Goal: Task Accomplishment & Management: Manage account settings

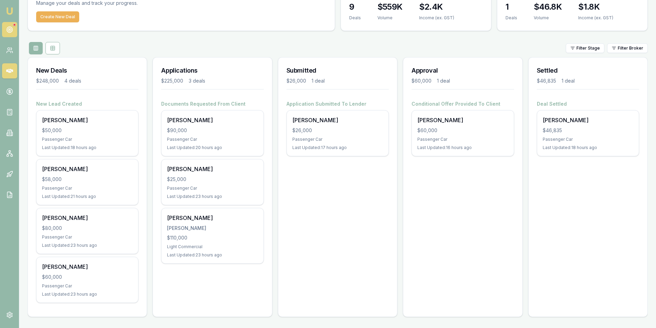
click at [10, 30] on icon at bounding box center [9, 29] width 7 height 7
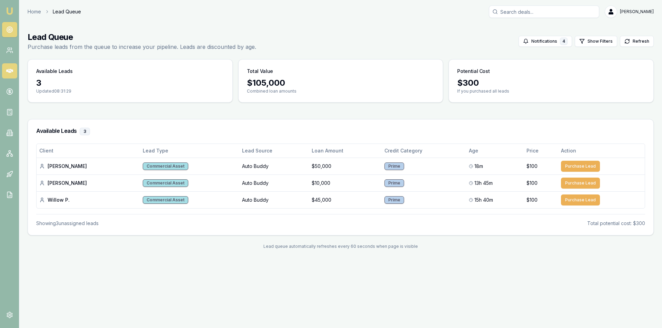
click at [7, 71] on icon at bounding box center [9, 71] width 7 height 4
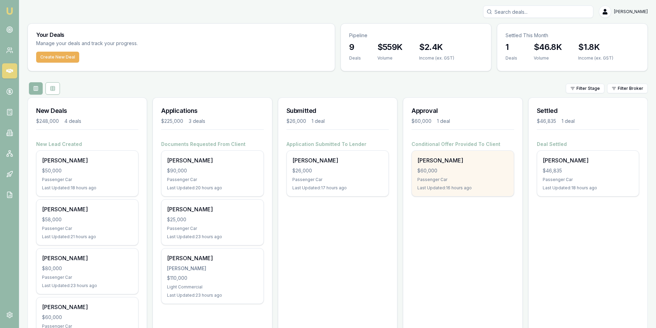
click at [478, 170] on div "$60,000" at bounding box center [463, 170] width 91 height 7
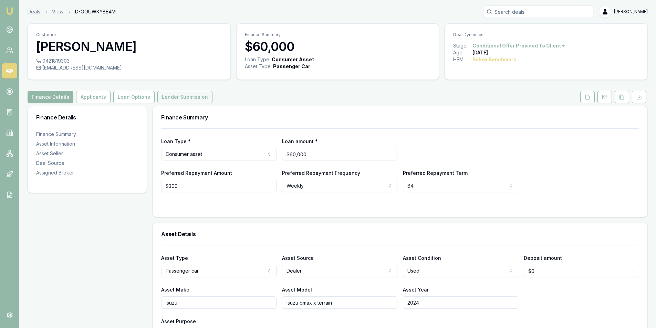
click at [175, 101] on button "Lender Submission" at bounding box center [184, 97] width 55 height 12
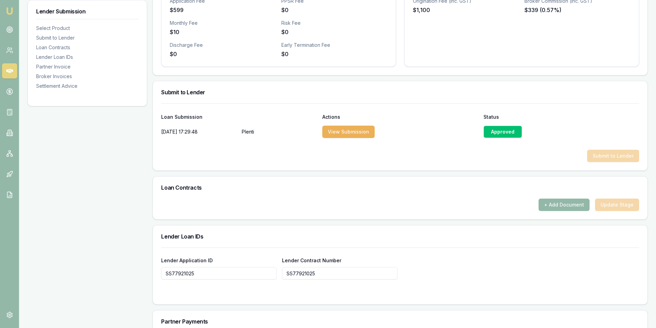
scroll to position [276, 0]
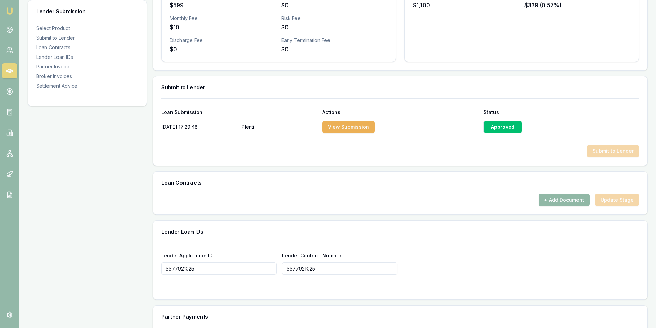
click at [549, 202] on button "+ Add Document" at bounding box center [564, 200] width 51 height 12
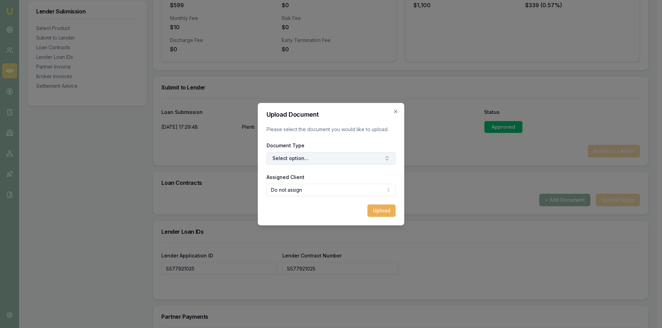
click at [300, 161] on button "Select option..." at bounding box center [330, 158] width 129 height 12
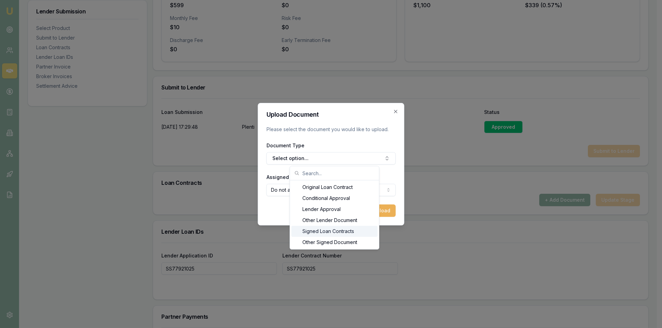
click at [333, 232] on div "Signed Loan Contracts" at bounding box center [334, 231] width 86 height 11
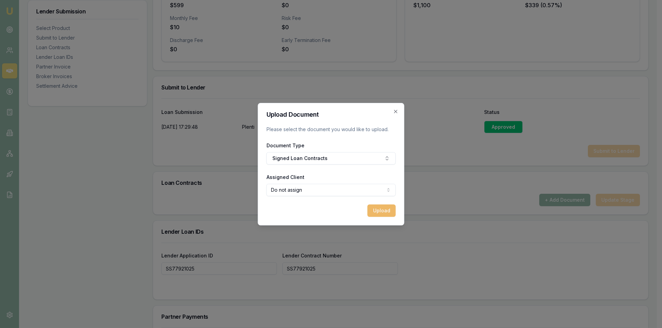
click at [377, 209] on button "Upload" at bounding box center [381, 211] width 28 height 12
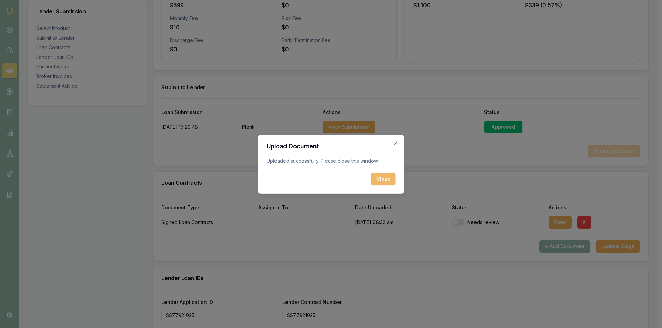
click at [382, 179] on button "Close" at bounding box center [383, 179] width 25 height 12
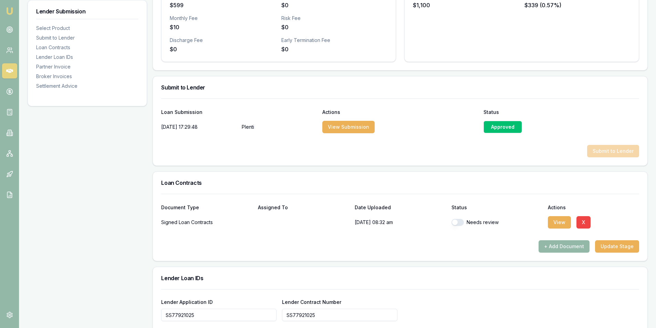
click at [463, 222] on button "button" at bounding box center [458, 222] width 12 height 7
checkbox input "true"
click at [609, 243] on button "Update Stage" at bounding box center [617, 247] width 44 height 12
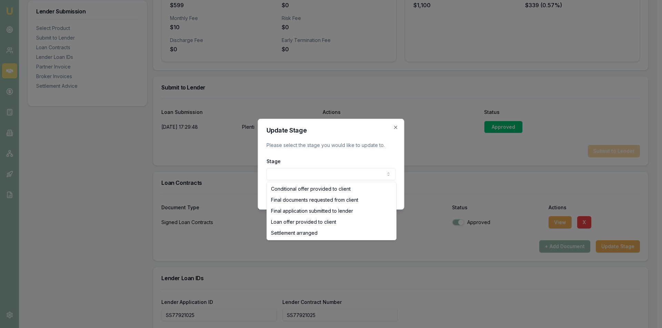
select select "SETTLEMENT_ARRANGED"
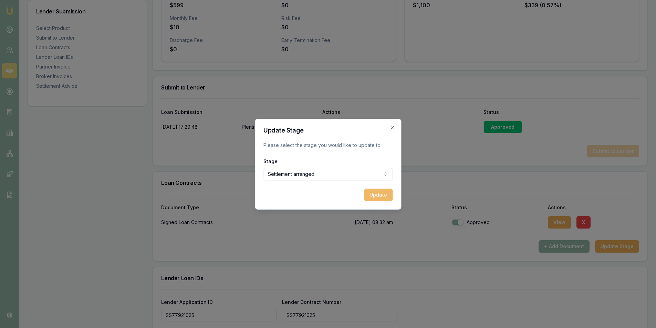
click at [369, 195] on button "Update" at bounding box center [378, 195] width 29 height 12
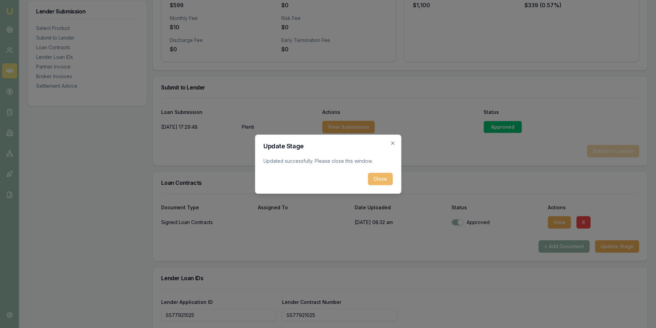
click at [371, 182] on button "Close" at bounding box center [380, 179] width 25 height 12
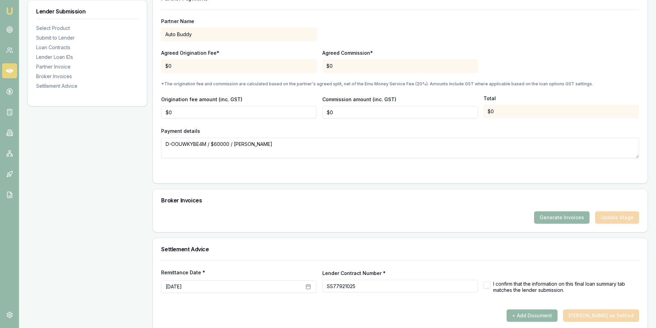
scroll to position [649, 0]
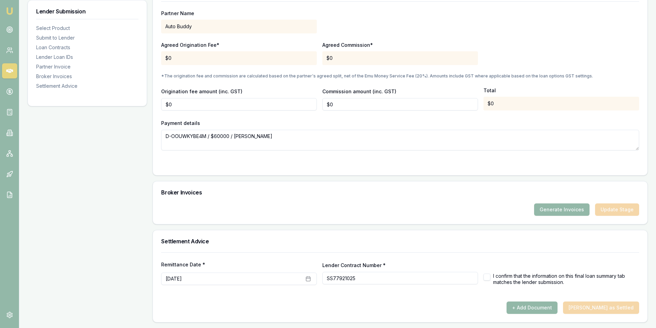
click at [504, 281] on label "I confirm that the information on this final loan summary tab matches the lende…" at bounding box center [566, 279] width 146 height 12
click at [489, 277] on button "button" at bounding box center [487, 277] width 7 height 7
click at [554, 309] on button "+ Add Document" at bounding box center [532, 308] width 51 height 12
checkbox input "false"
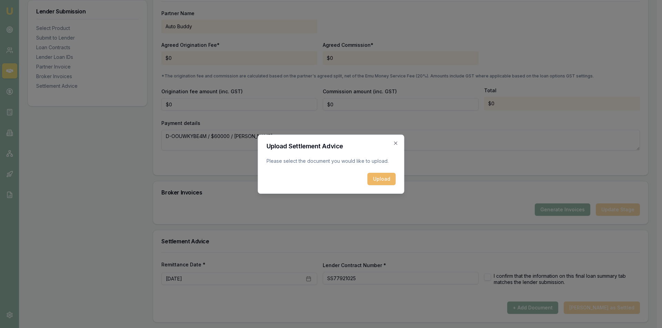
click at [381, 179] on button "Upload" at bounding box center [381, 179] width 28 height 12
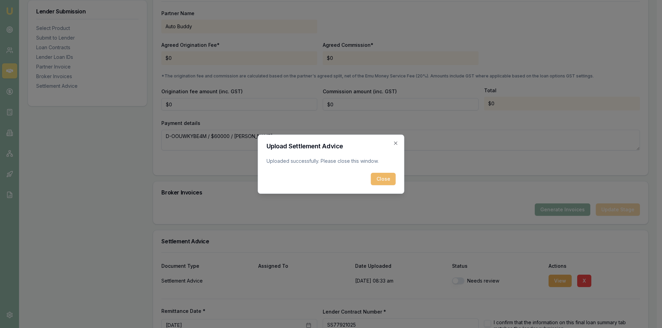
click at [390, 176] on button "Close" at bounding box center [383, 179] width 25 height 12
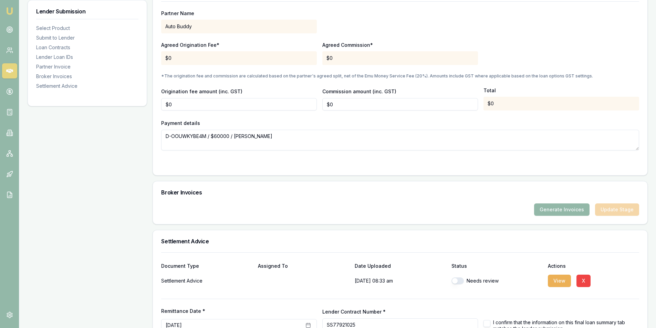
click at [463, 280] on button "button" at bounding box center [458, 281] width 12 height 7
checkbox input "true"
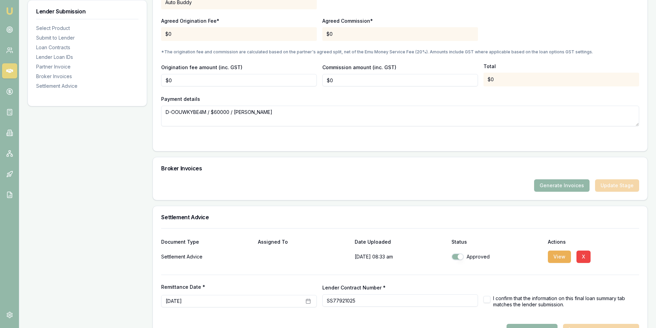
scroll to position [695, 0]
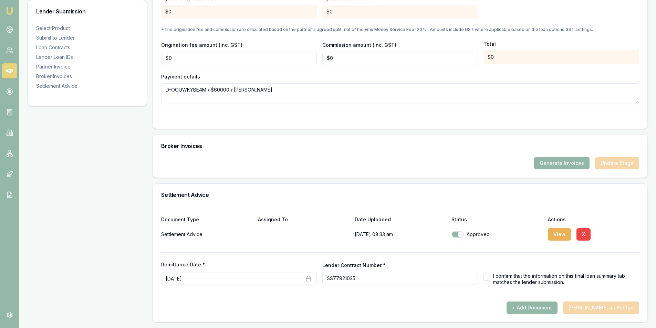
click at [492, 276] on div "I confirm that the information on this final loan summary tab matches the lende…" at bounding box center [562, 279] width 156 height 12
click at [484, 277] on button "button" at bounding box center [487, 277] width 7 height 7
checkbox input "true"
click at [607, 306] on button "Mark Deal as Settled" at bounding box center [601, 308] width 76 height 12
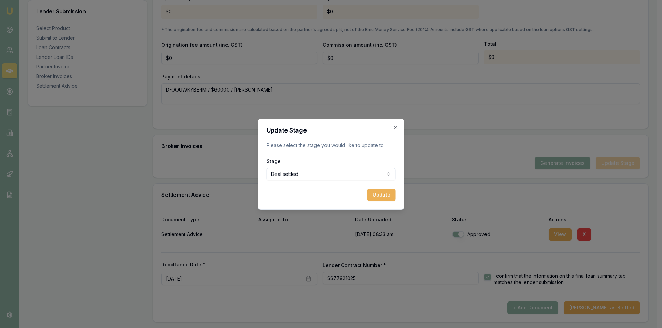
click at [369, 197] on button "Update" at bounding box center [381, 195] width 29 height 12
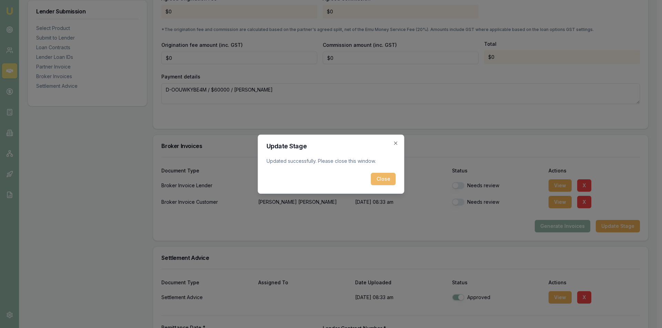
click at [380, 179] on button "Close" at bounding box center [383, 179] width 25 height 12
